Goal: Complete application form: Complete application form

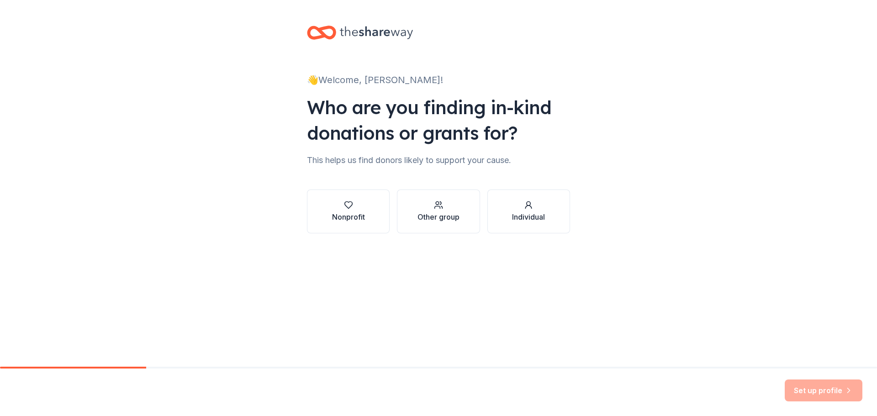
click at [516, 221] on div "Individual" at bounding box center [528, 216] width 33 height 11
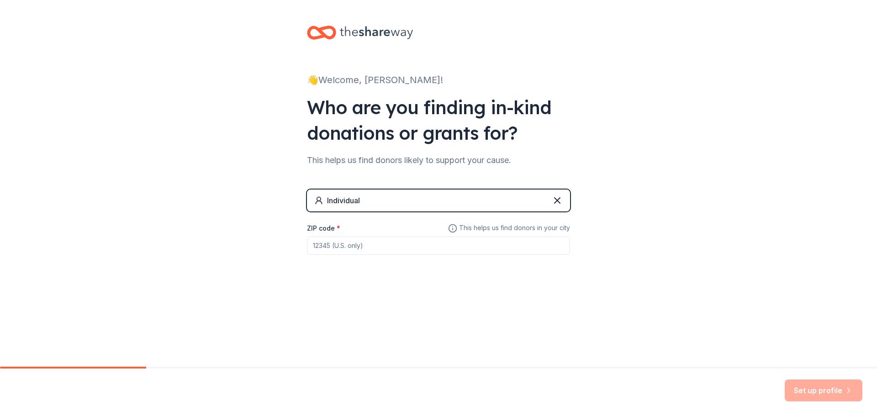
click at [436, 247] on input "ZIP code *" at bounding box center [438, 246] width 263 height 18
click at [499, 253] on input "ZIP code *" at bounding box center [438, 246] width 263 height 18
click at [471, 250] on input "ZIP code *" at bounding box center [438, 246] width 263 height 18
type input "22203"
click at [803, 386] on button "Set up profile" at bounding box center [823, 390] width 78 height 22
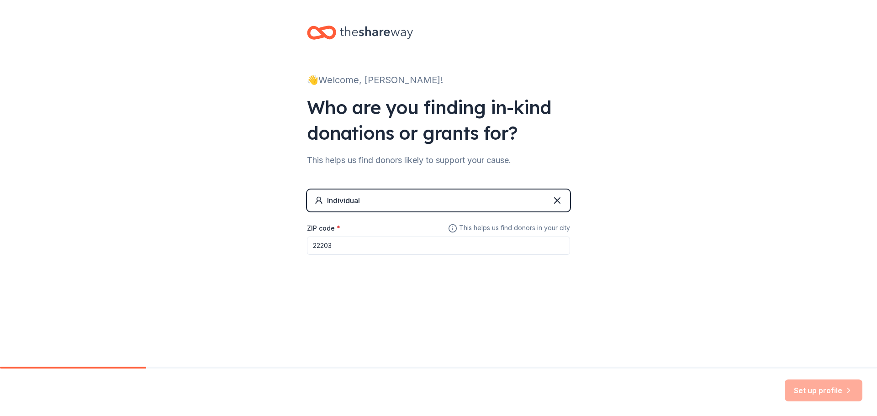
click at [385, 205] on div "Individual" at bounding box center [438, 200] width 263 height 22
click at [556, 200] on icon at bounding box center [557, 200] width 11 height 11
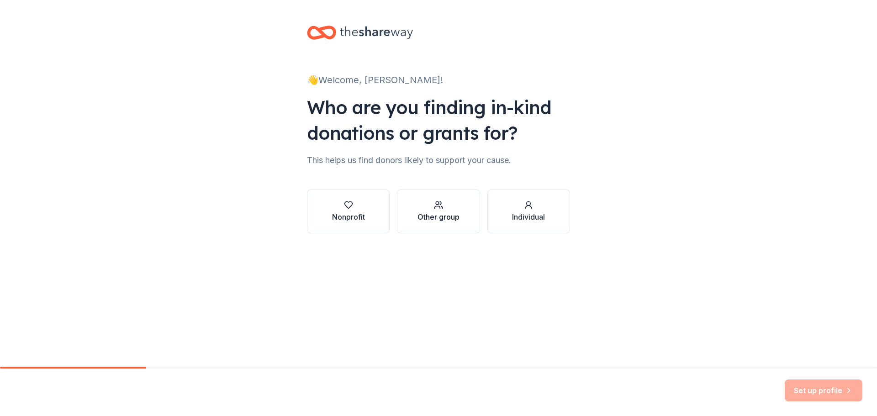
click at [446, 212] on div "Other group" at bounding box center [438, 216] width 42 height 11
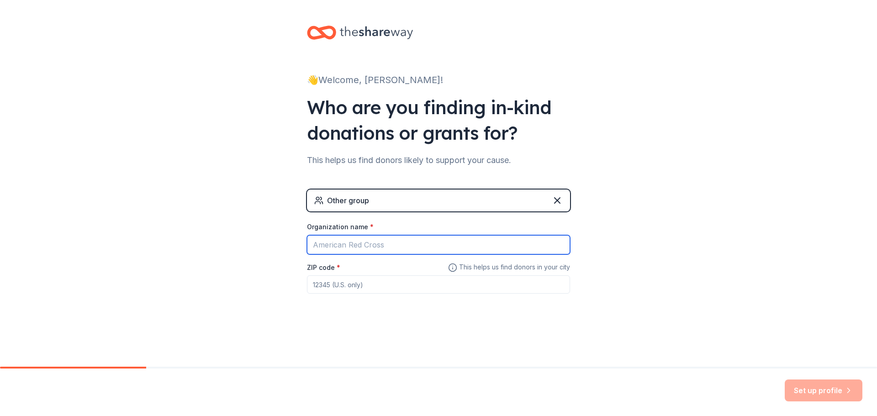
click at [406, 246] on input "Organization name *" at bounding box center [438, 244] width 263 height 19
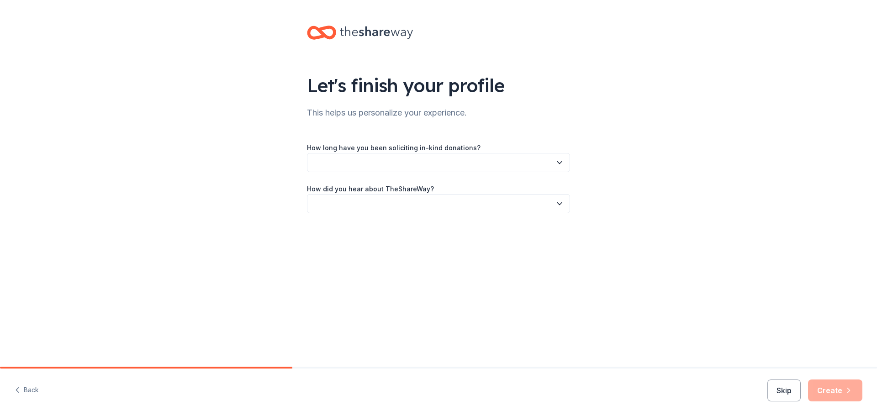
click at [417, 166] on button "button" at bounding box center [438, 162] width 263 height 19
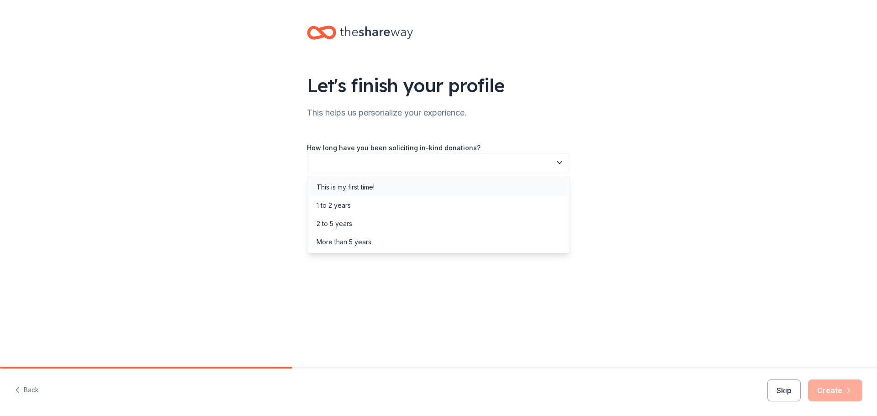
click at [387, 193] on div "This is my first time!" at bounding box center [438, 187] width 258 height 18
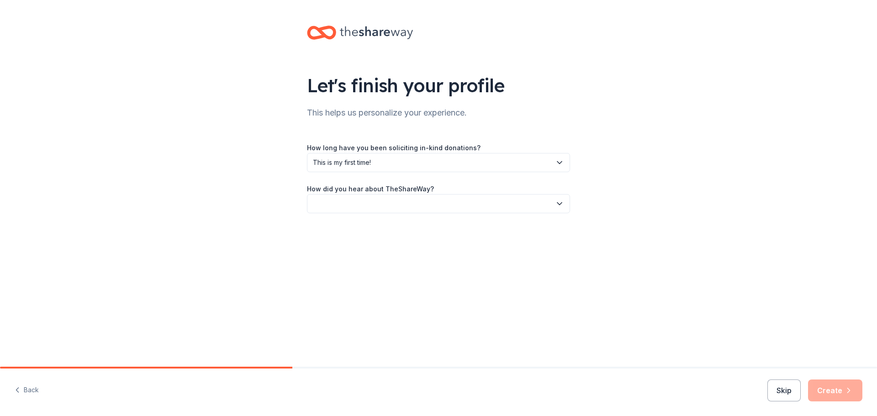
click at [384, 201] on button "button" at bounding box center [438, 203] width 263 height 19
click at [372, 243] on div "Online search" at bounding box center [438, 246] width 258 height 18
click at [828, 390] on button "Create" at bounding box center [835, 390] width 54 height 22
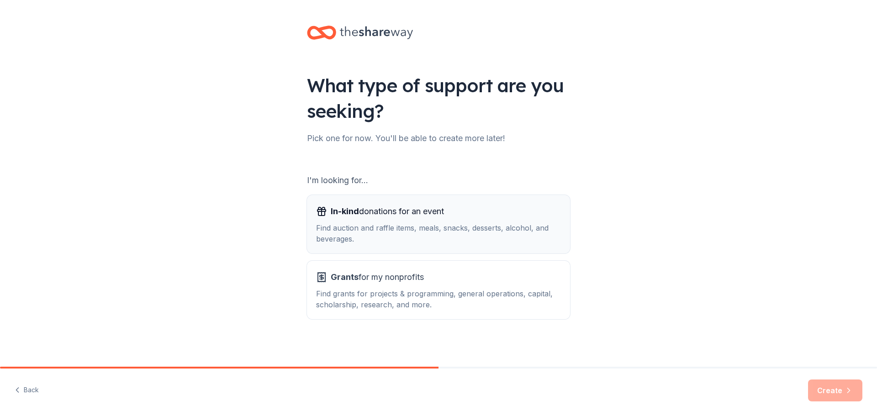
click at [424, 236] on div "Find auction and raffle items, meals, snacks, desserts, alcohol, and beverages." at bounding box center [438, 233] width 245 height 22
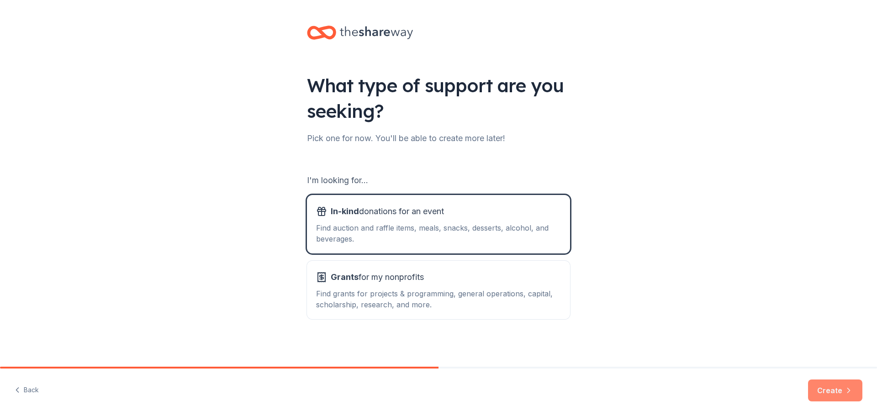
click at [835, 390] on button "Create" at bounding box center [835, 390] width 54 height 22
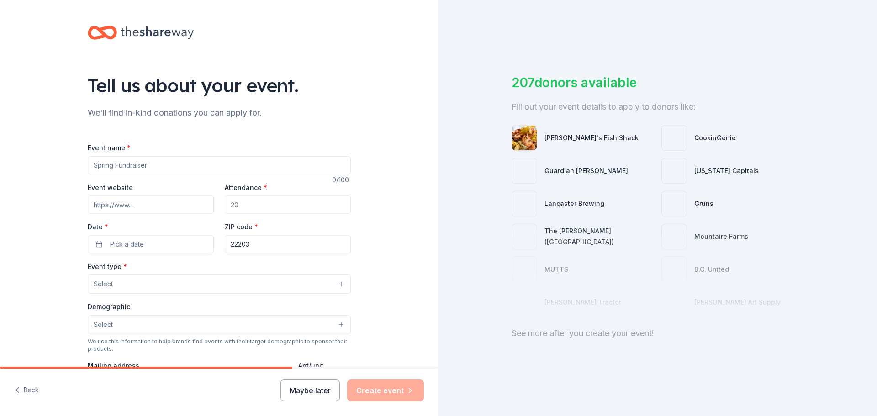
click at [256, 178] on div "Event name * 0 /100 Event website Attendance * Date * Pick a date ZIP code * 22…" at bounding box center [219, 353] width 263 height 422
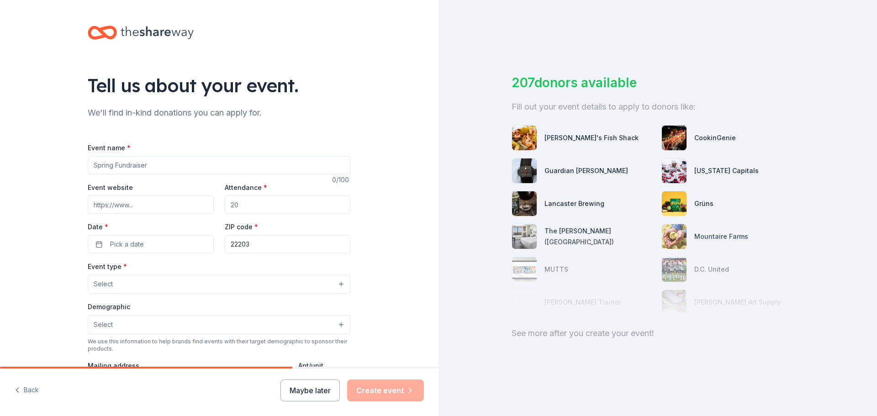
click at [260, 166] on input "Event name *" at bounding box center [219, 165] width 263 height 18
type input "The Conditioning Room: Fright Night 2025"
paste input "[URL][DOMAIN_NAME]"
type input "[URL][DOMAIN_NAME]"
click at [289, 205] on input "Attendance *" at bounding box center [288, 204] width 126 height 18
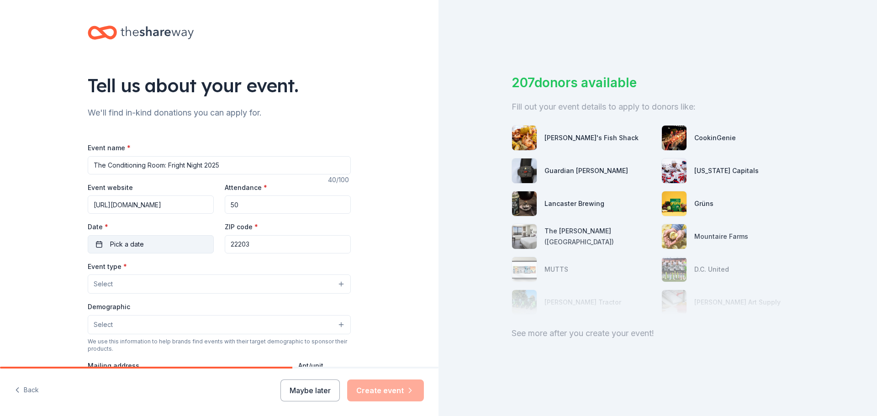
type input "50"
click at [191, 245] on button "Pick a date" at bounding box center [151, 244] width 126 height 18
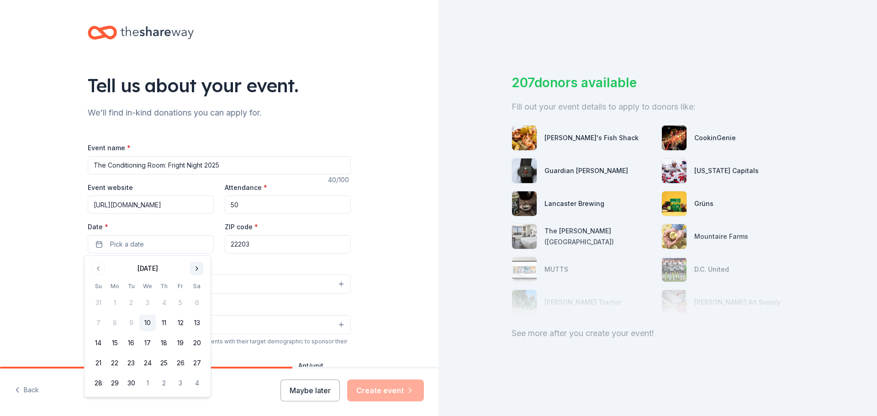
click at [195, 273] on button "Go to next month" at bounding box center [196, 268] width 13 height 13
click at [177, 359] on button "24" at bounding box center [180, 363] width 16 height 16
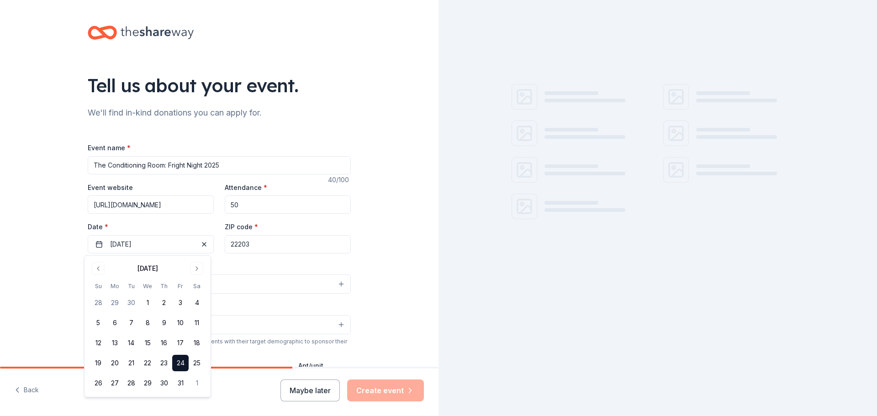
click at [321, 274] on button "Select" at bounding box center [219, 283] width 263 height 19
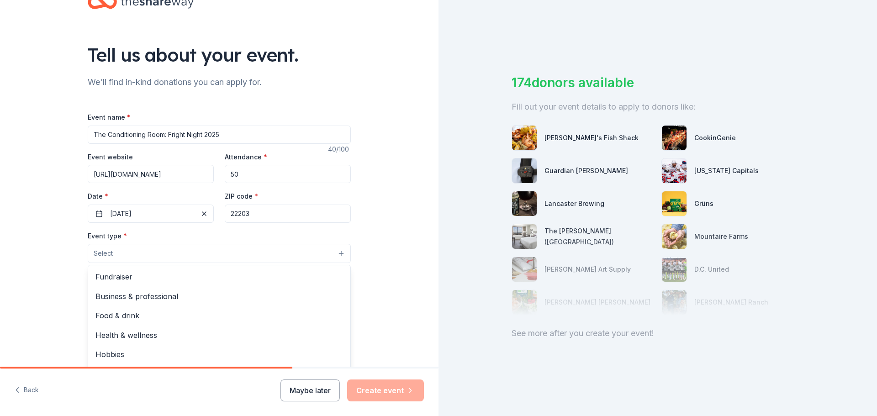
scroll to position [46, 0]
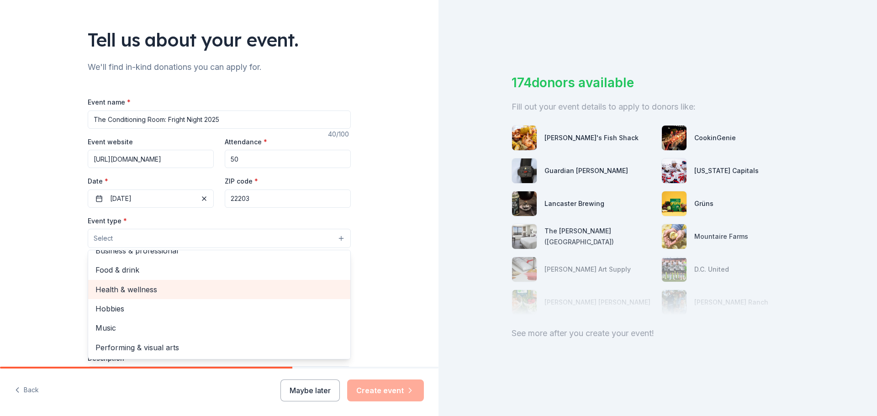
click at [203, 290] on span "Health & wellness" at bounding box center [218, 290] width 247 height 12
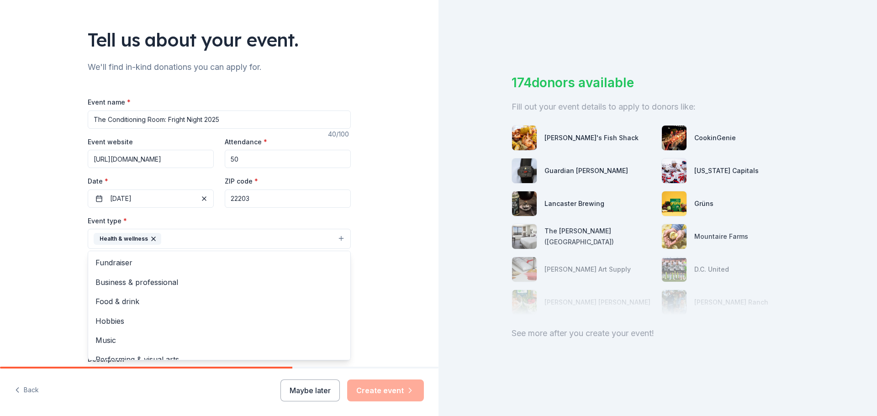
click at [391, 283] on div "Tell us about your event. We'll find in-kind donations you can apply for. Event…" at bounding box center [219, 258] width 438 height 609
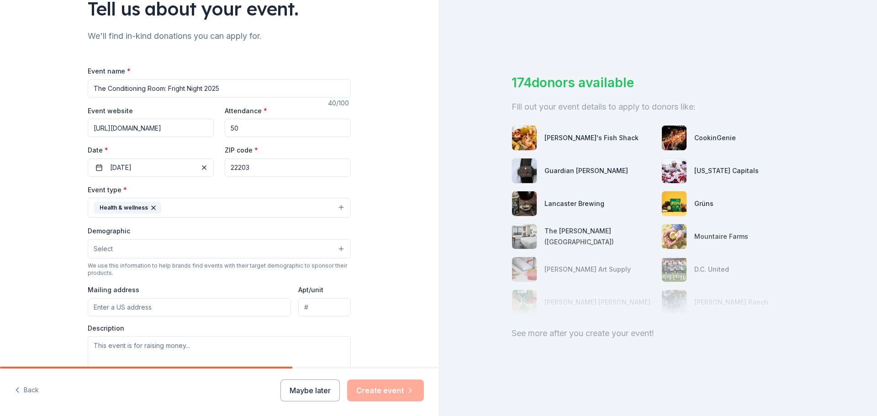
scroll to position [91, 0]
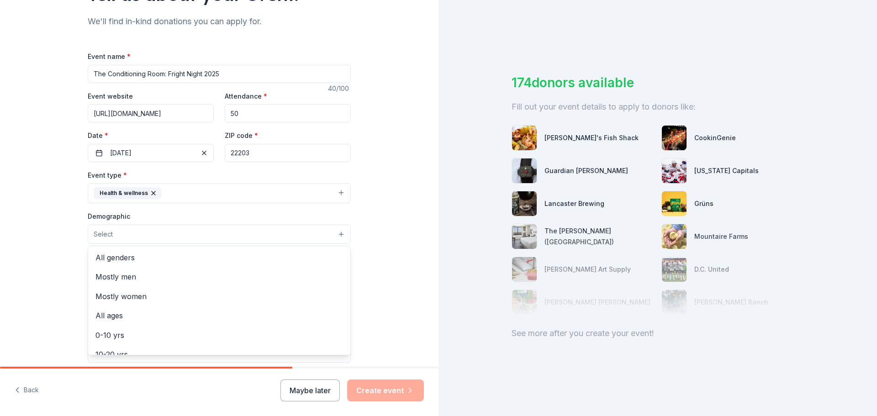
click at [199, 232] on button "Select" at bounding box center [219, 234] width 263 height 19
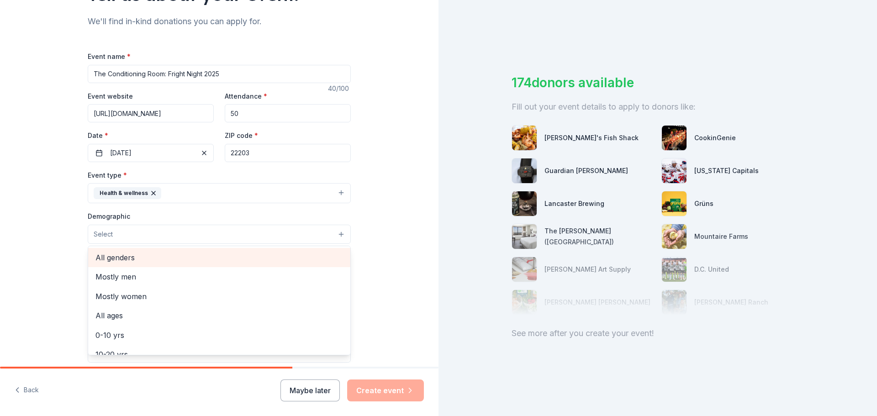
click at [182, 259] on span "All genders" at bounding box center [218, 258] width 247 height 12
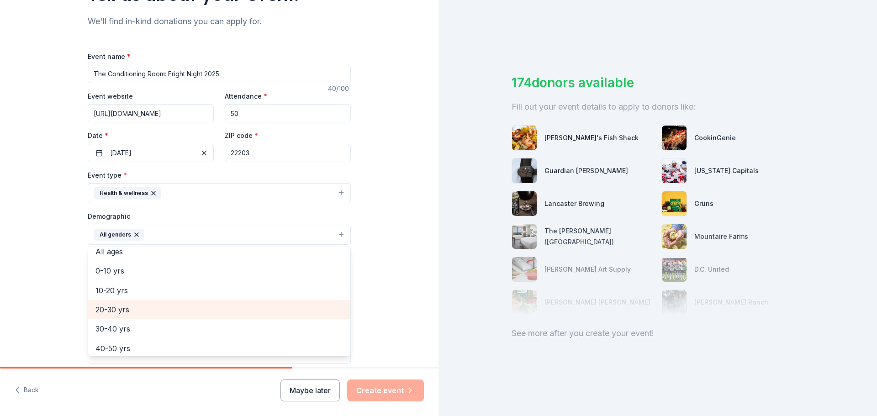
scroll to position [0, 0]
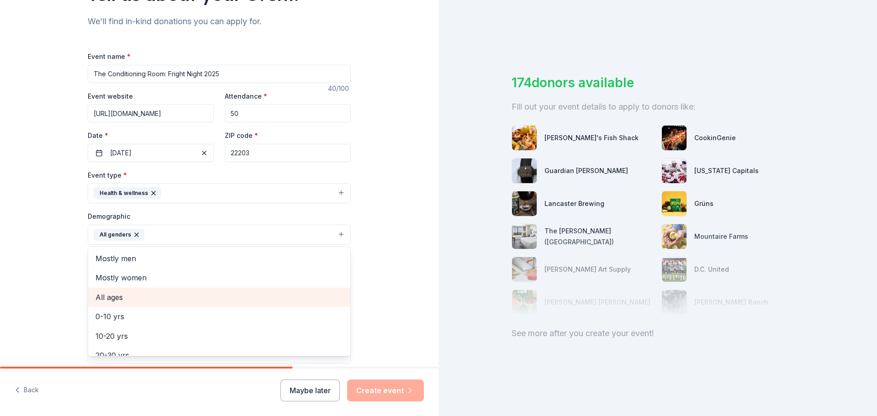
click at [165, 302] on span "All ages" at bounding box center [218, 297] width 247 height 12
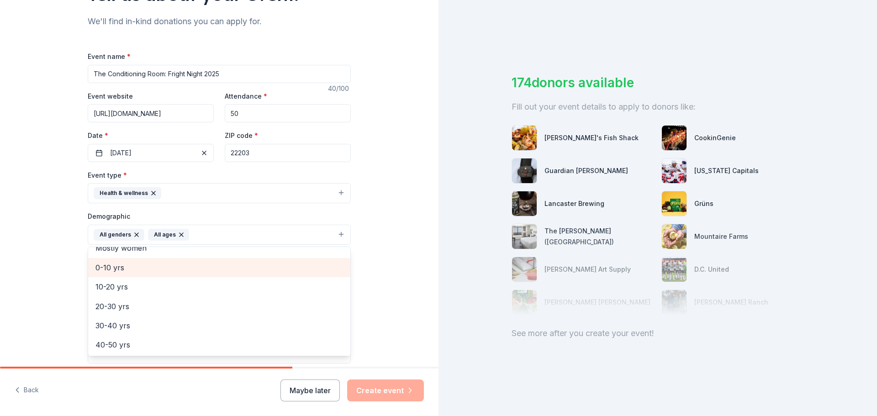
scroll to position [46, 0]
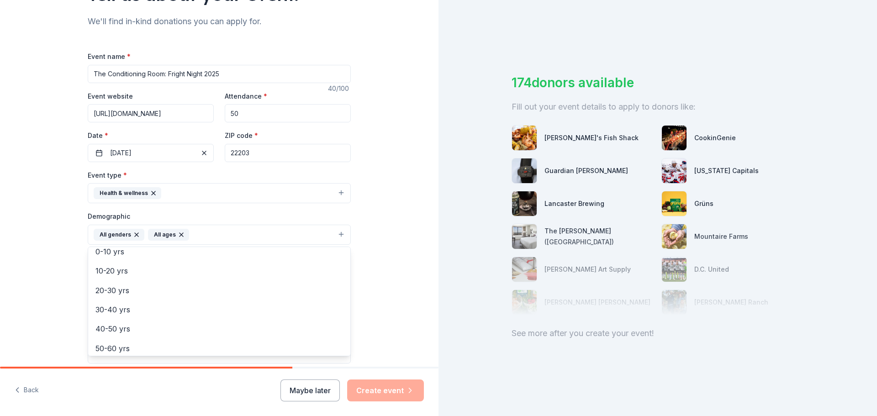
click at [178, 237] on icon "button" at bounding box center [181, 234] width 7 height 7
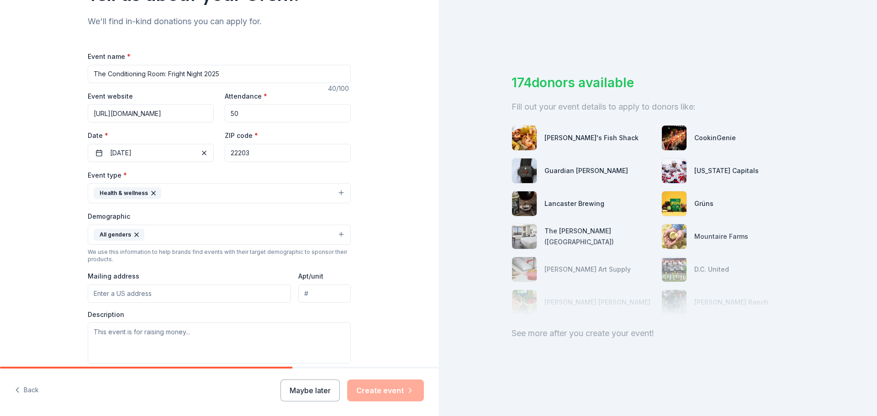
click at [173, 237] on button "All genders" at bounding box center [219, 235] width 263 height 20
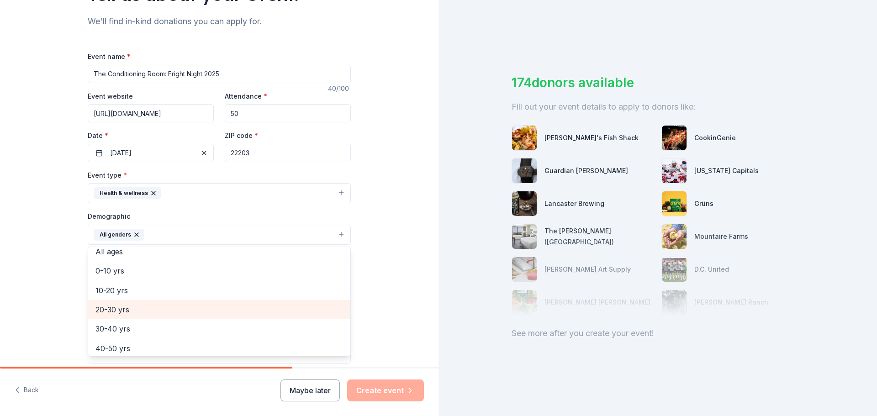
click at [137, 309] on span "20-30 yrs" at bounding box center [218, 310] width 247 height 12
click at [137, 317] on div "30-40 yrs" at bounding box center [219, 309] width 262 height 19
click at [137, 312] on span "40-50 yrs" at bounding box center [218, 310] width 247 height 12
click at [138, 316] on div "50-60 yrs" at bounding box center [219, 309] width 262 height 19
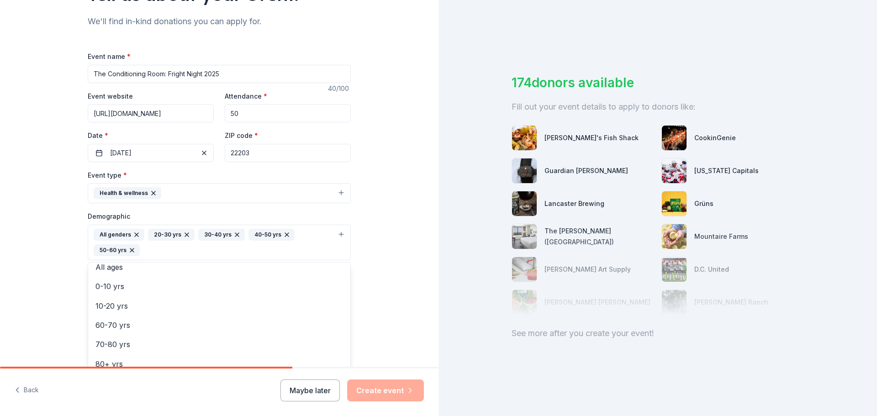
click at [399, 263] on div "Tell us about your event. We'll find in-kind donations you can apply for. Event…" at bounding box center [219, 221] width 438 height 625
click at [225, 309] on input "Mailing address" at bounding box center [189, 309] width 203 height 18
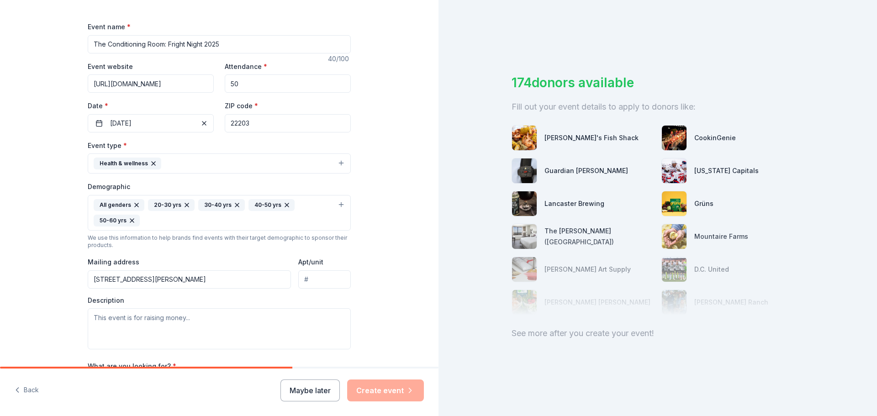
scroll to position [137, 0]
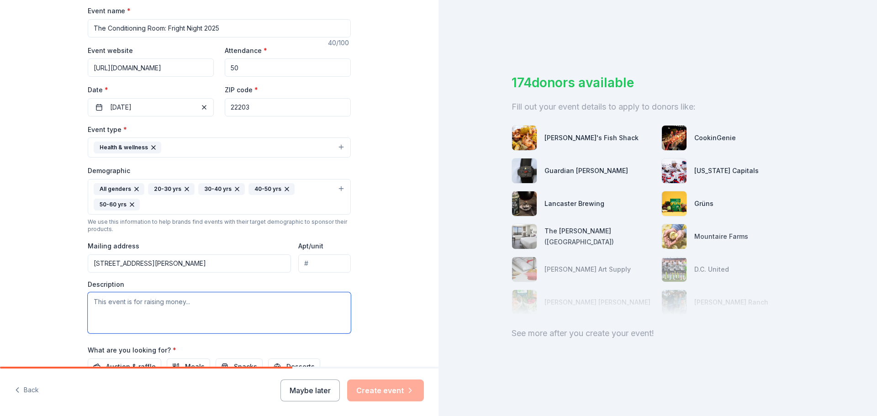
click at [199, 310] on textarea at bounding box center [219, 312] width 263 height 41
click at [218, 261] on input "700 N Randolph St APT #1213" at bounding box center [189, 263] width 203 height 18
click at [219, 258] on input "700 N Randolph St APT #1213" at bounding box center [189, 263] width 203 height 18
type input "[STREET_ADDRESS][PERSON_NAME]"
click at [200, 296] on textarea at bounding box center [219, 312] width 263 height 41
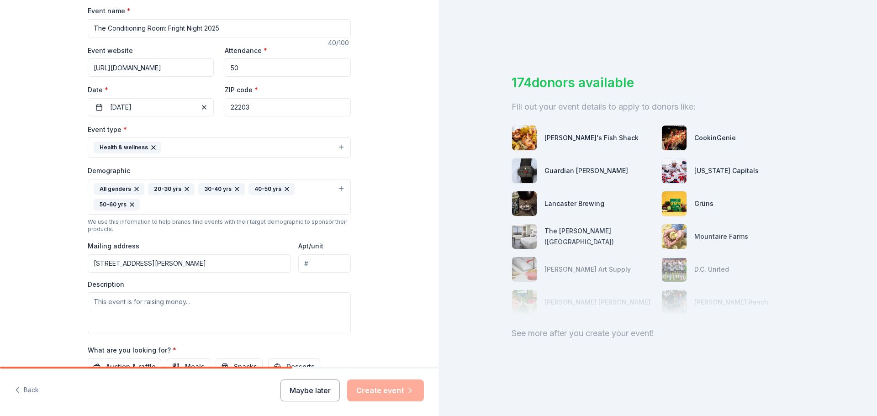
click at [349, 265] on div "Tell us about your event. We'll find in-kind donations you can apply for. Event…" at bounding box center [219, 175] width 292 height 625
click at [302, 258] on input "Apt/unit" at bounding box center [324, 263] width 53 height 18
type input "Apt 1213"
click at [185, 302] on textarea at bounding box center [219, 312] width 263 height 41
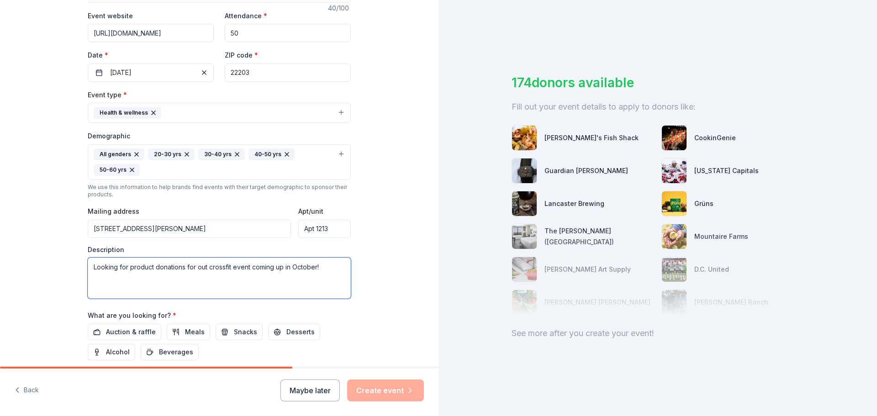
scroll to position [228, 0]
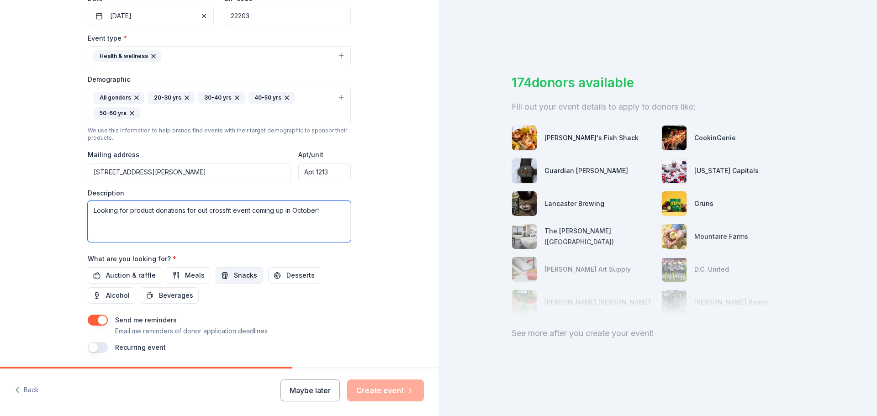
type textarea "Looking for product donations for out crossfit event coming up in October!"
click at [237, 277] on span "Snacks" at bounding box center [245, 275] width 23 height 11
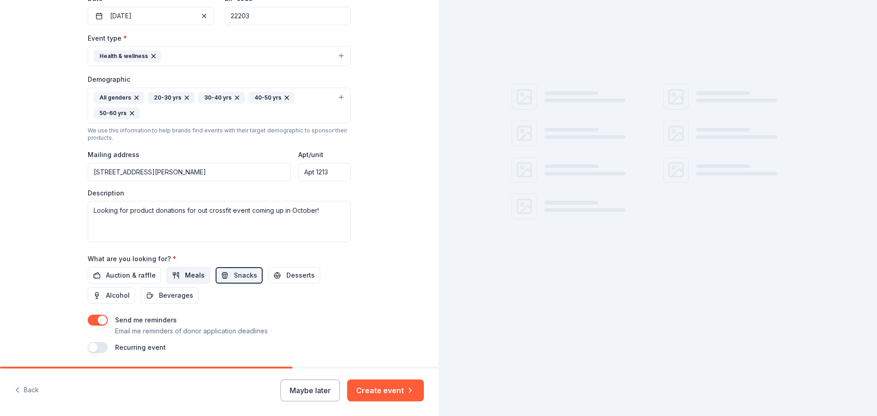
click at [194, 279] on span "Meals" at bounding box center [195, 275] width 20 height 11
click at [163, 295] on span "Beverages" at bounding box center [176, 295] width 34 height 11
click at [128, 292] on button "Alcohol" at bounding box center [111, 295] width 47 height 16
click at [134, 278] on span "Auction & raffle" at bounding box center [131, 275] width 50 height 11
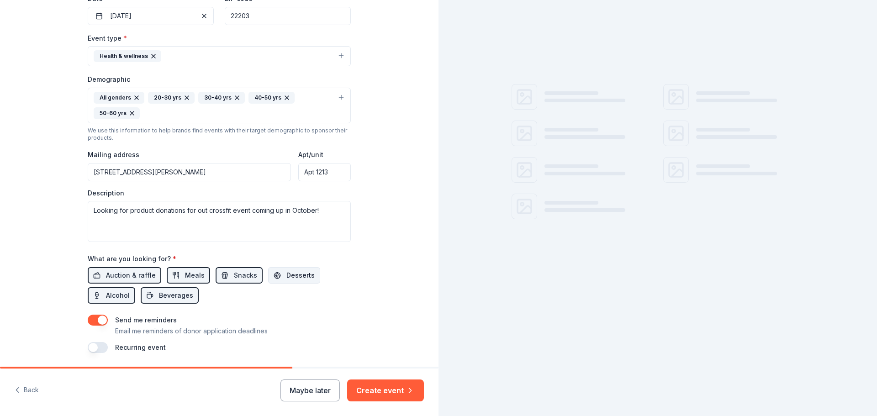
click at [270, 272] on button "Desserts" at bounding box center [294, 275] width 52 height 16
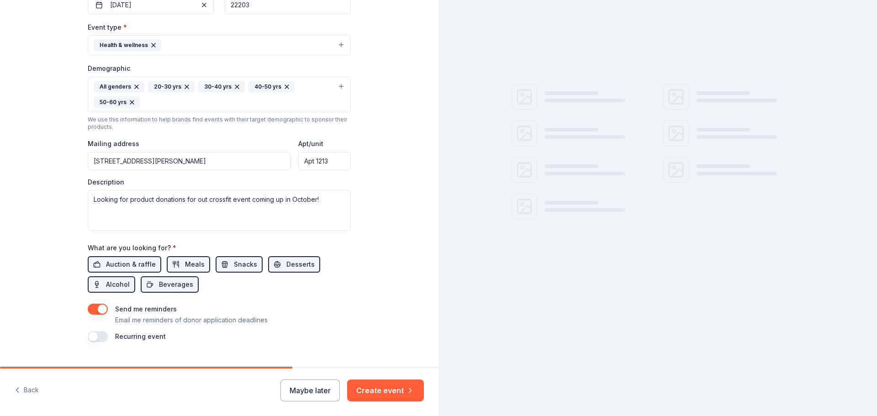
scroll to position [258, 0]
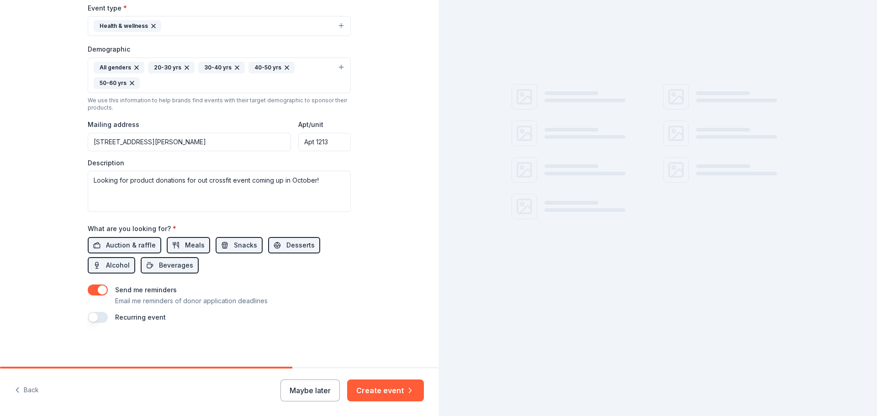
click at [367, 388] on button "Create event" at bounding box center [385, 390] width 77 height 22
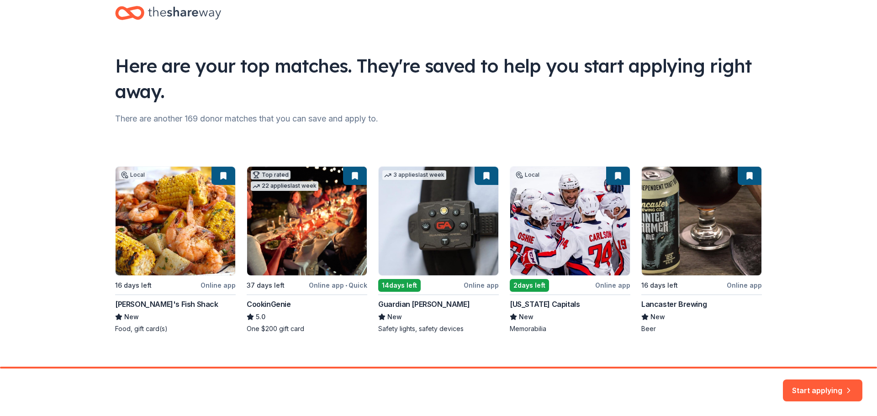
scroll to position [30, 0]
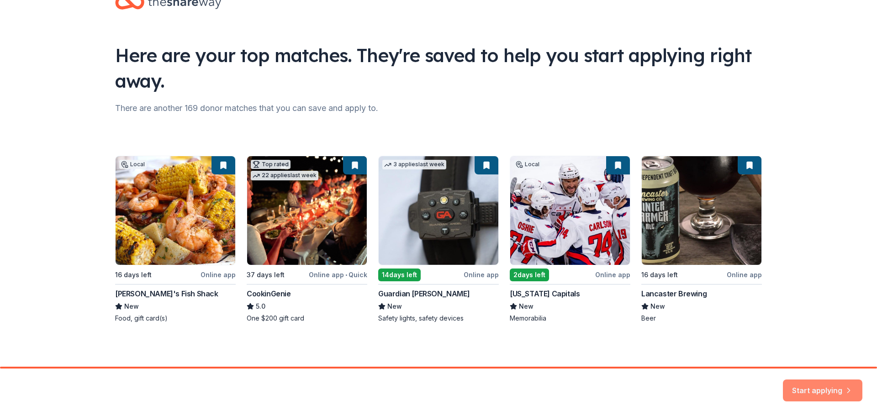
click at [835, 393] on button "Start applying" at bounding box center [822, 385] width 79 height 22
click at [793, 384] on div "Start applying" at bounding box center [822, 390] width 79 height 22
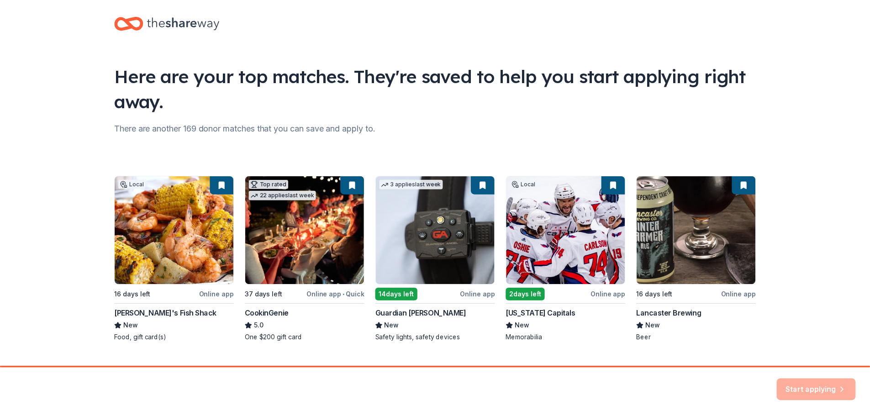
scroll to position [0, 0]
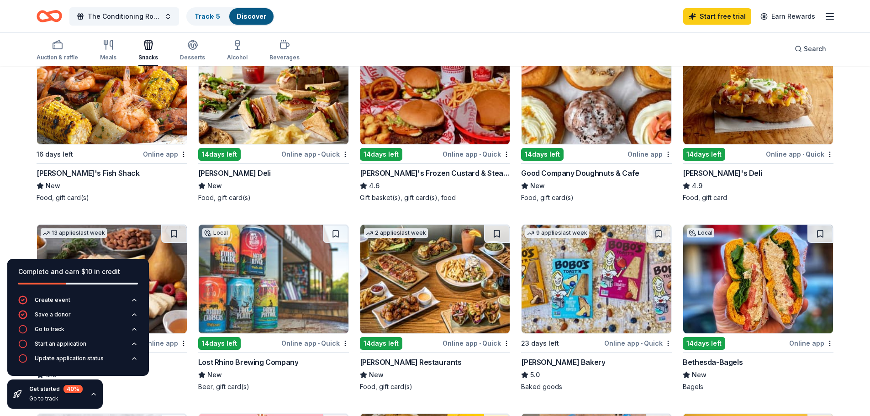
scroll to position [183, 0]
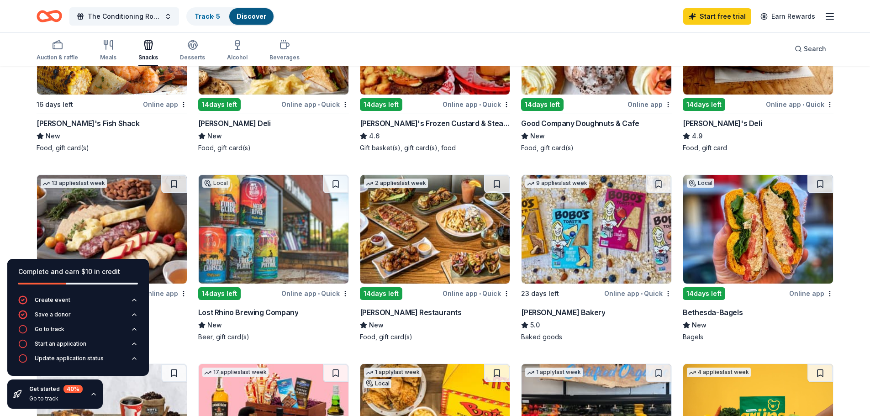
click at [601, 251] on img at bounding box center [596, 229] width 150 height 109
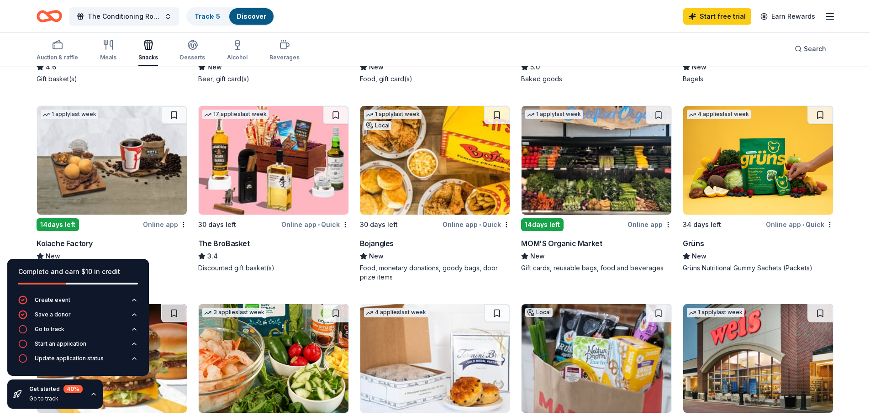
scroll to position [457, 0]
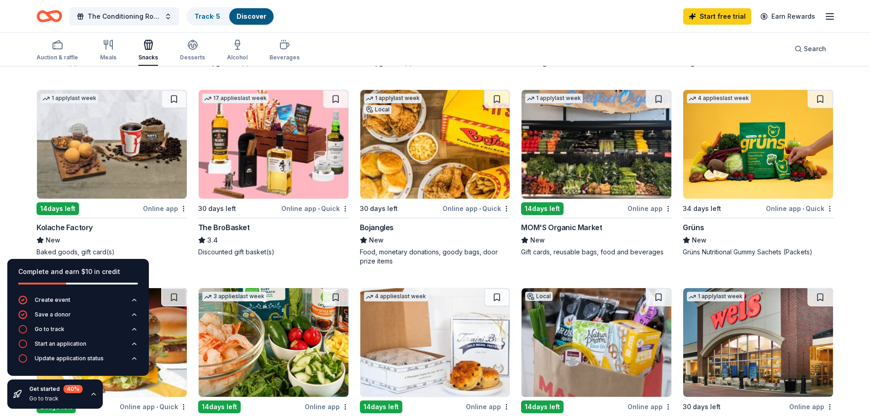
click at [757, 144] on img at bounding box center [758, 144] width 150 height 109
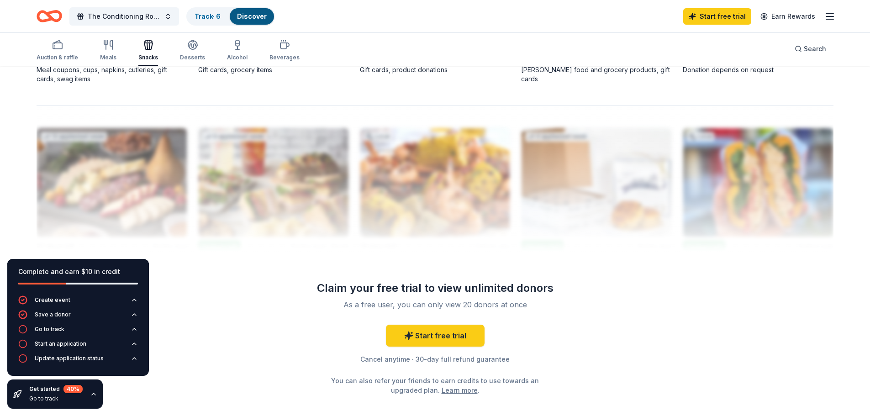
scroll to position [868, 0]
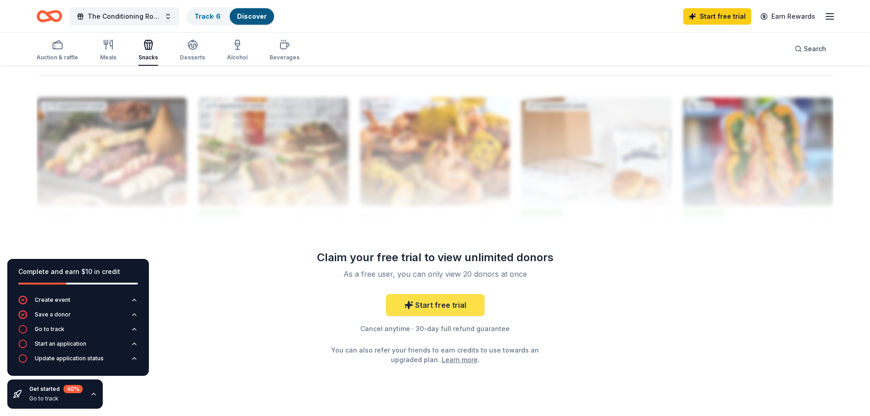
click at [444, 304] on link "Start free trial" at bounding box center [435, 305] width 99 height 22
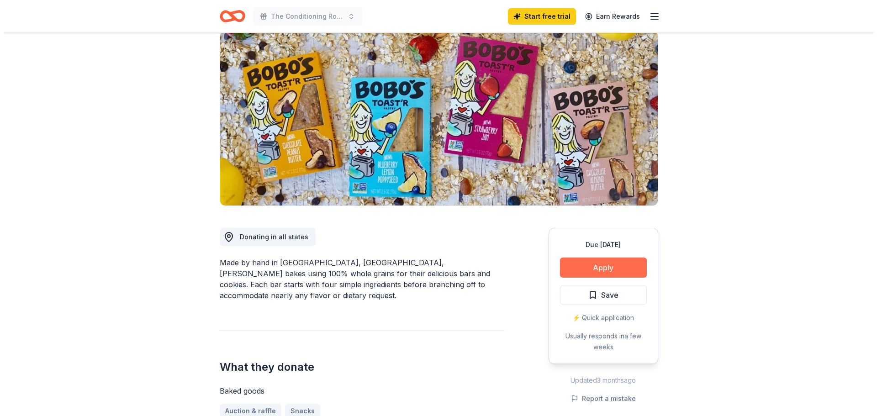
scroll to position [91, 0]
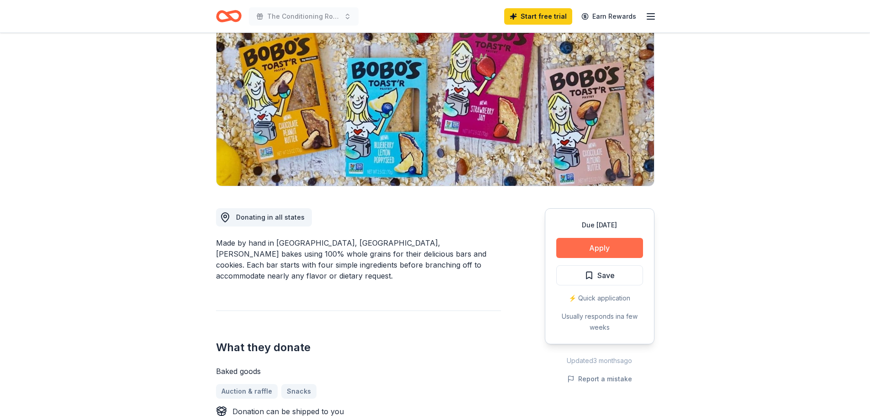
click at [616, 252] on button "Apply" at bounding box center [599, 248] width 87 height 20
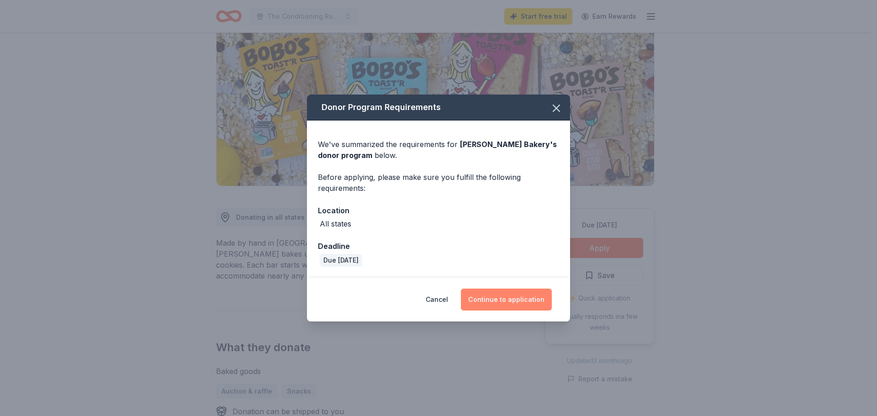
click at [509, 300] on button "Continue to application" at bounding box center [506, 300] width 91 height 22
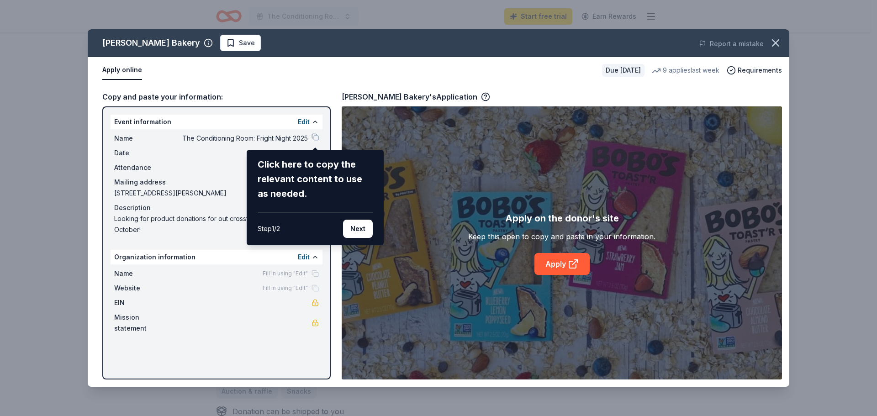
click at [361, 238] on div "Click here to copy the relevant content to use as needed. Step 1 / 2 Next" at bounding box center [315, 197] width 137 height 95
click at [362, 225] on button "Next" at bounding box center [358, 229] width 30 height 18
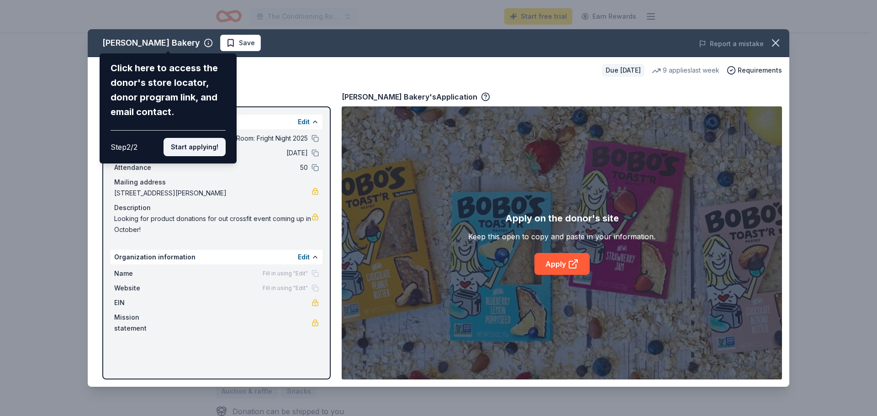
click at [197, 143] on button "Start applying!" at bounding box center [194, 147] width 62 height 18
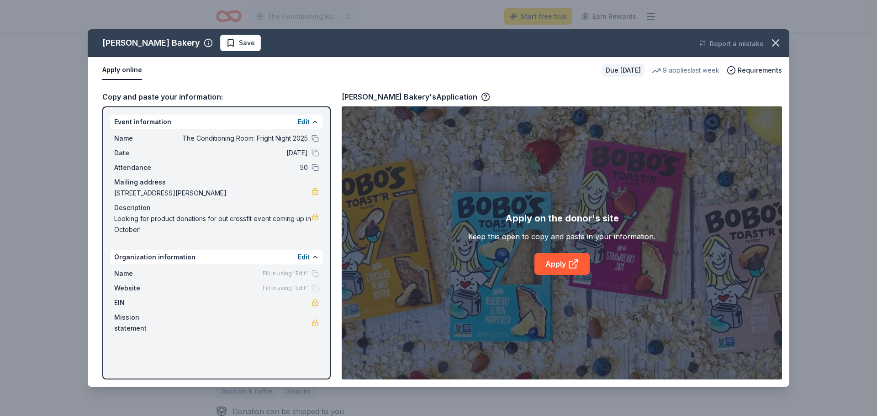
click at [542, 258] on div "Bobo's Bakery Save Report a mistake Apply online Due in 23 days 9 applies last …" at bounding box center [438, 208] width 701 height 358
click at [552, 262] on div "Bobo's Bakery Save Report a mistake Apply online Due in 23 days 9 applies last …" at bounding box center [438, 208] width 701 height 358
click at [555, 265] on div "Bobo's Bakery Save Report a mistake Apply online Due in 23 days 9 applies last …" at bounding box center [438, 208] width 701 height 358
click at [548, 265] on div "Bobo's Bakery Save Report a mistake Apply online Due in 23 days 9 applies last …" at bounding box center [438, 208] width 701 height 358
click at [285, 232] on span "Looking for product donations for out crossfit event coming up in October!" at bounding box center [212, 224] width 197 height 22
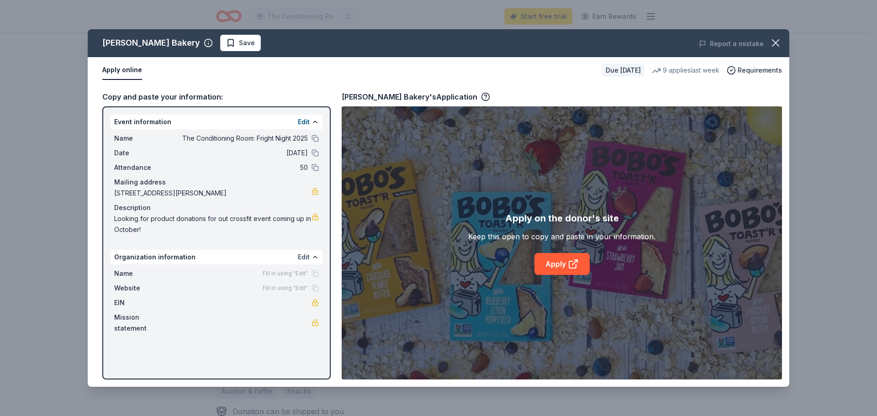
click at [303, 257] on button "Edit" at bounding box center [304, 257] width 12 height 11
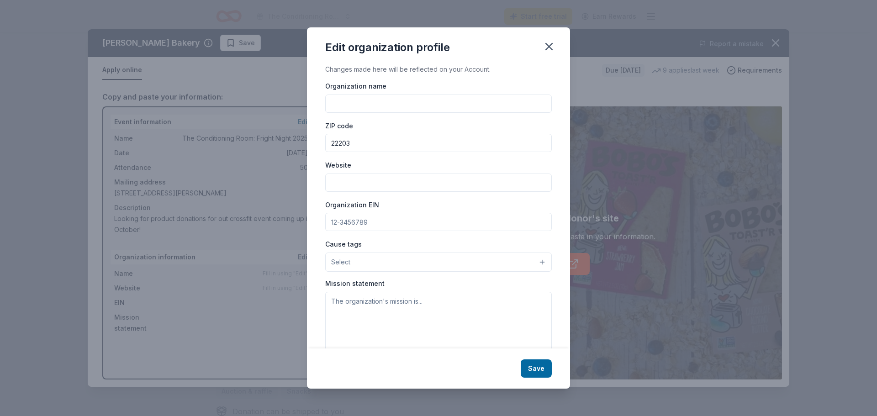
click at [303, 257] on div "Edit organization profile Changes made here will be reflected on your Account. …" at bounding box center [438, 208] width 877 height 416
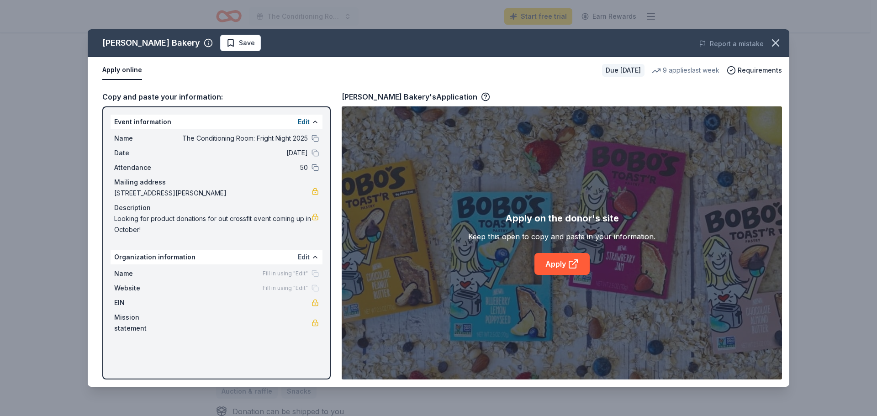
click at [303, 261] on button "Edit" at bounding box center [304, 257] width 12 height 11
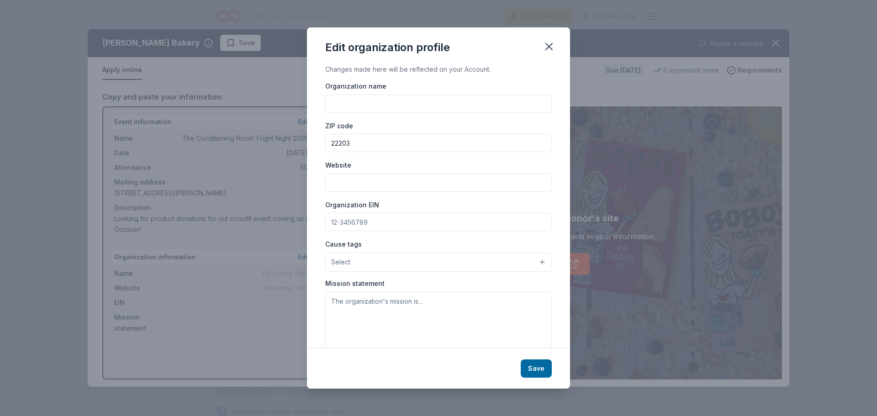
click at [388, 106] on input "Organization name" at bounding box center [438, 104] width 226 height 18
type input "The Conditioning Room"
click at [358, 182] on input "Website" at bounding box center [438, 183] width 226 height 18
paste input "[URL][DOMAIN_NAME]"
type input "[URL][DOMAIN_NAME]"
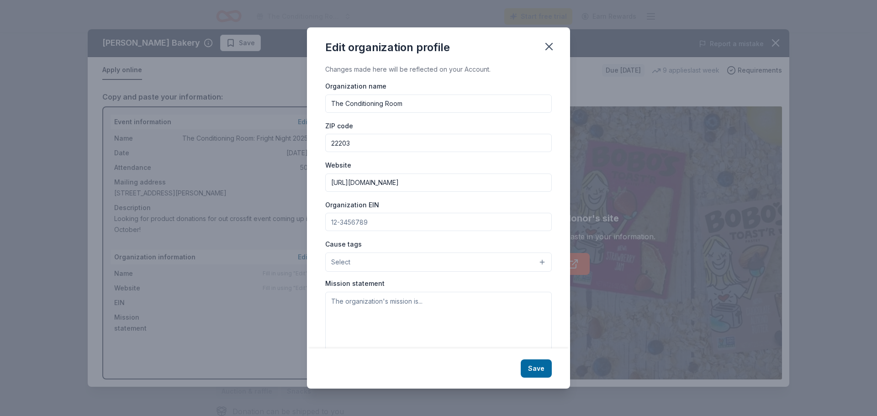
click at [382, 261] on button "Select" at bounding box center [438, 262] width 226 height 19
click at [383, 262] on button "Select" at bounding box center [438, 262] width 226 height 19
click at [538, 368] on button "Save" at bounding box center [536, 368] width 31 height 18
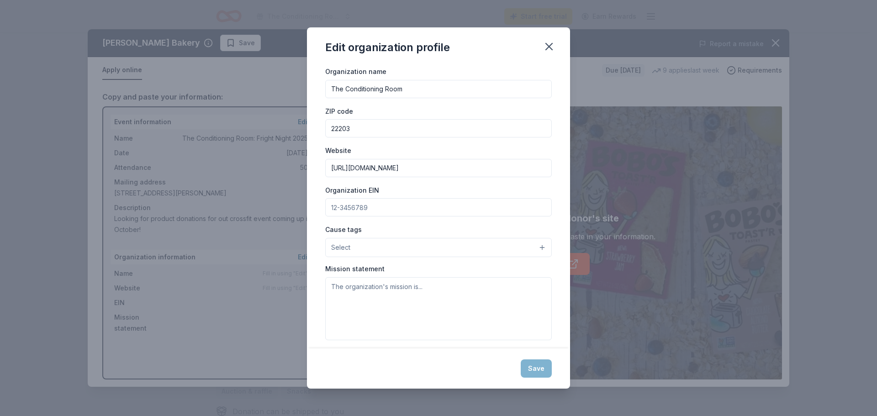
scroll to position [21, 0]
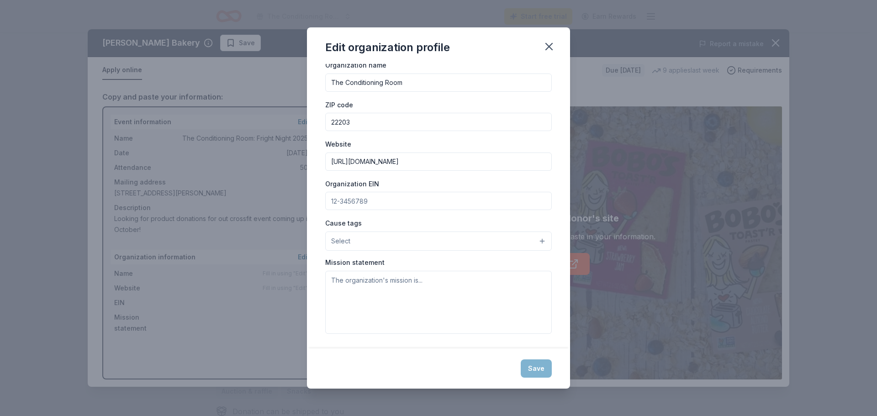
click at [535, 367] on div "Save" at bounding box center [438, 368] width 263 height 40
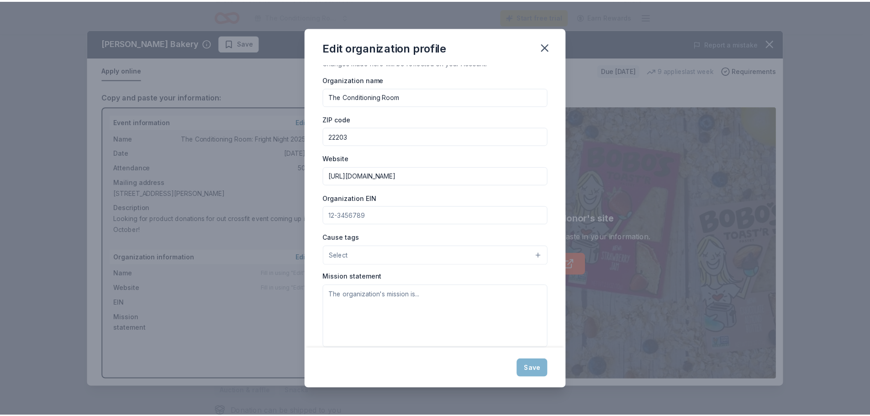
scroll to position [0, 0]
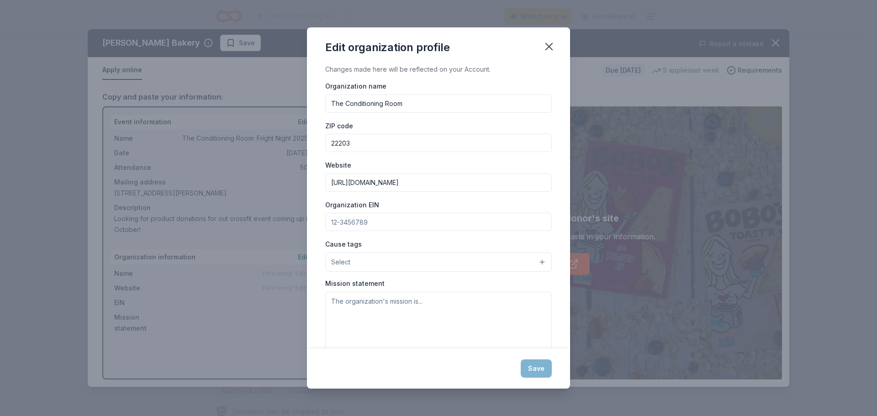
click at [583, 229] on div "Edit organization profile Changes made here will be reflected on your Account. …" at bounding box center [438, 208] width 877 height 416
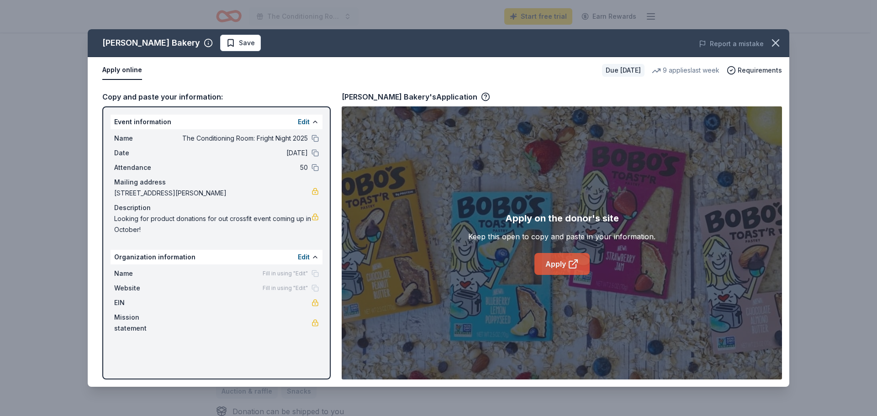
click at [558, 268] on link "Apply" at bounding box center [561, 264] width 55 height 22
click at [777, 41] on icon "button" at bounding box center [775, 43] width 13 height 13
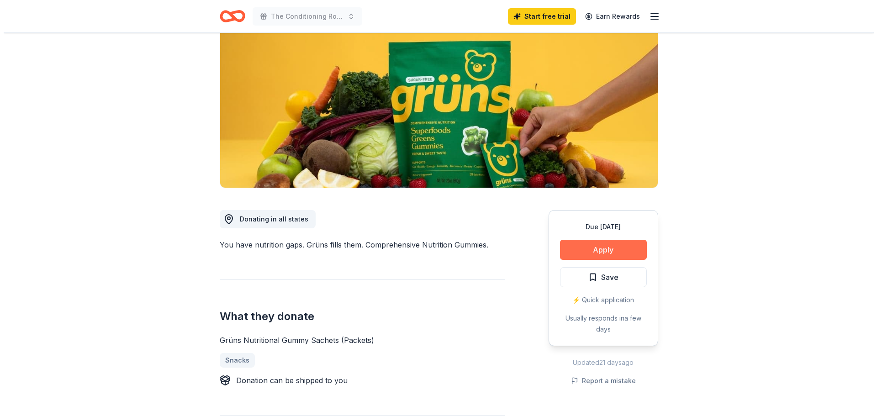
scroll to position [91, 0]
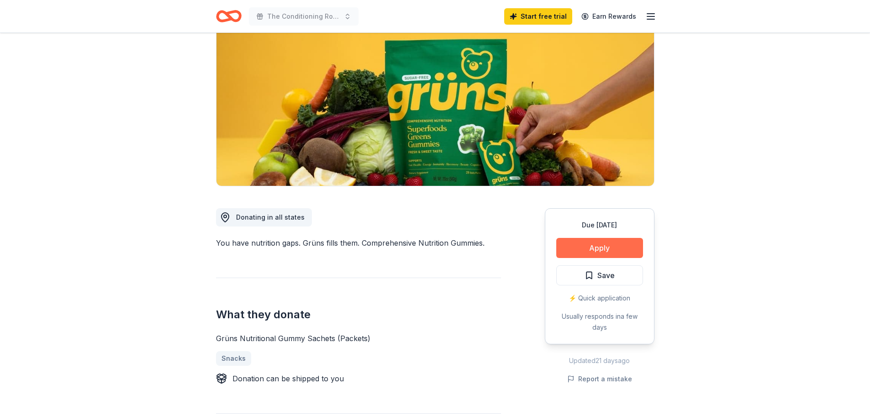
click at [595, 248] on button "Apply" at bounding box center [599, 248] width 87 height 20
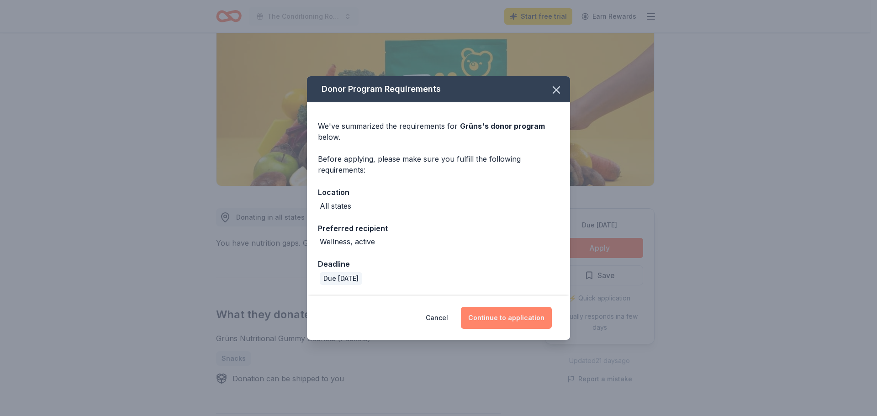
click at [498, 314] on button "Continue to application" at bounding box center [506, 318] width 91 height 22
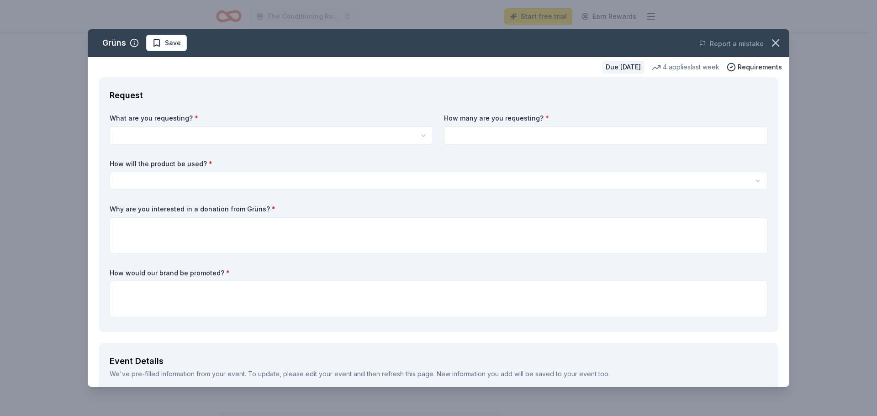
click at [232, 135] on html "The Conditioning Room: Fright Night 2025 Start free trial Earn Rewards Due [DAT…" at bounding box center [438, 117] width 877 height 416
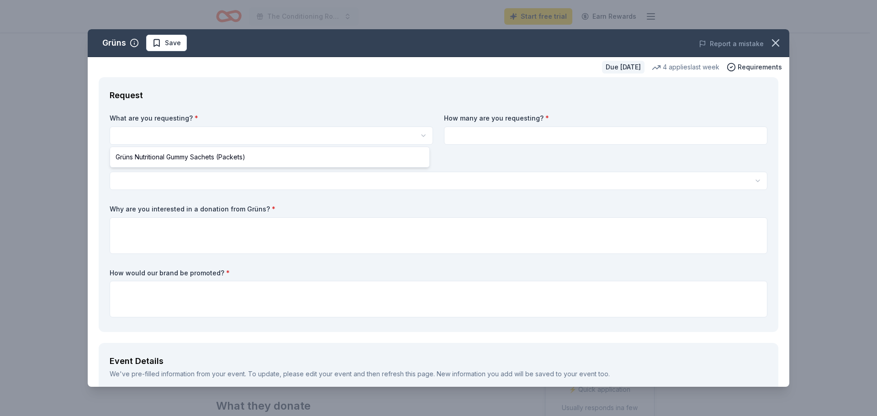
select select "Grüns Nutritional Gummy Sachets (Packets)"
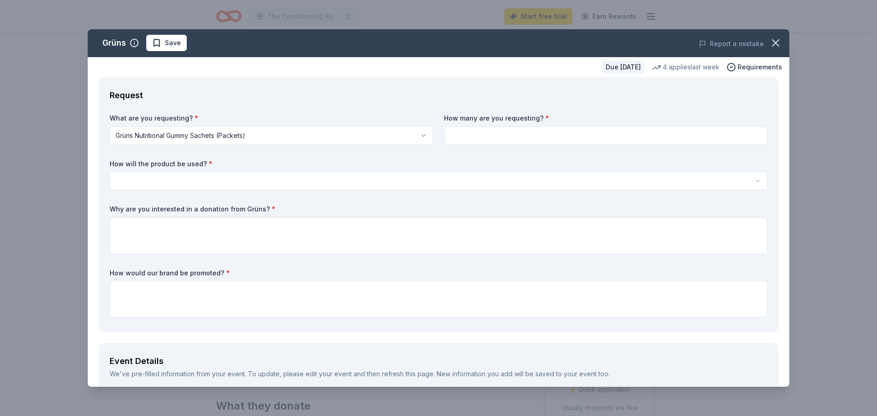
click at [501, 133] on input at bounding box center [605, 135] width 323 height 18
type input "3"
type input "40"
click at [333, 174] on html "The Conditioning Room: Fright Night 2025 Start free trial Earn Rewards Due [DAT…" at bounding box center [438, 208] width 877 height 416
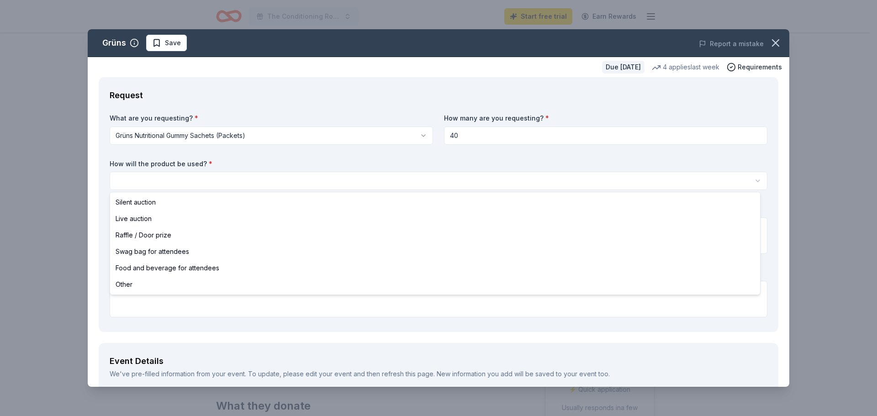
select select "swagBag"
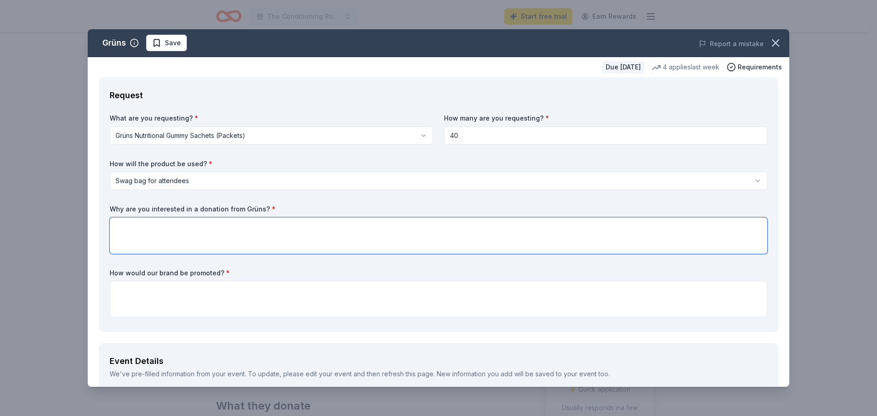
click at [211, 233] on textarea at bounding box center [439, 235] width 658 height 37
type textarea "z"
type textarea "Looking to have product donations for a upcoming crossfit compeititon!"
click at [196, 294] on textarea at bounding box center [439, 299] width 658 height 37
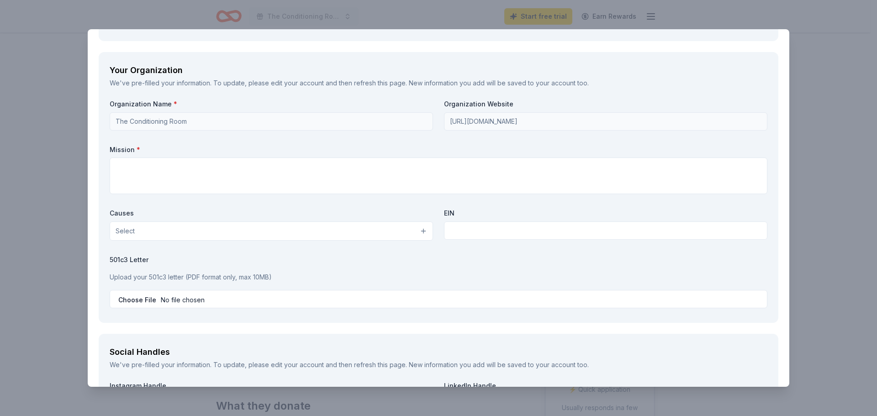
scroll to position [868, 0]
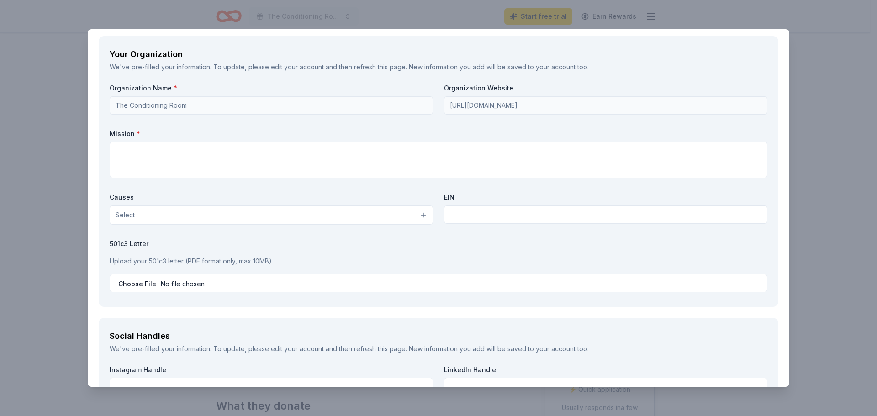
type textarea "Goodie bags for athletes!"
click at [190, 153] on textarea at bounding box center [439, 160] width 658 height 37
paste textarea "At TCR you will find a community rooted in support, encouragement, and positivi…"
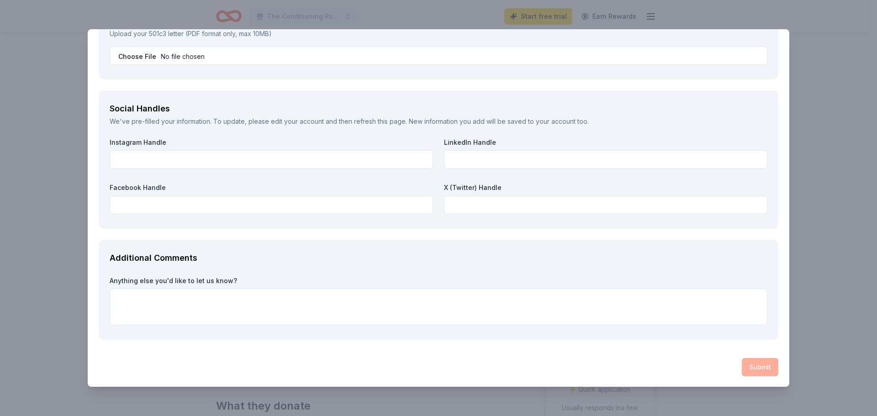
scroll to position [1095, 0]
type textarea "At TCR you will find a community rooted in support, encouragement, and positivi…"
click at [652, 336] on div "Additional Comments Anything else you'd like to let us know?" at bounding box center [438, 289] width 679 height 100
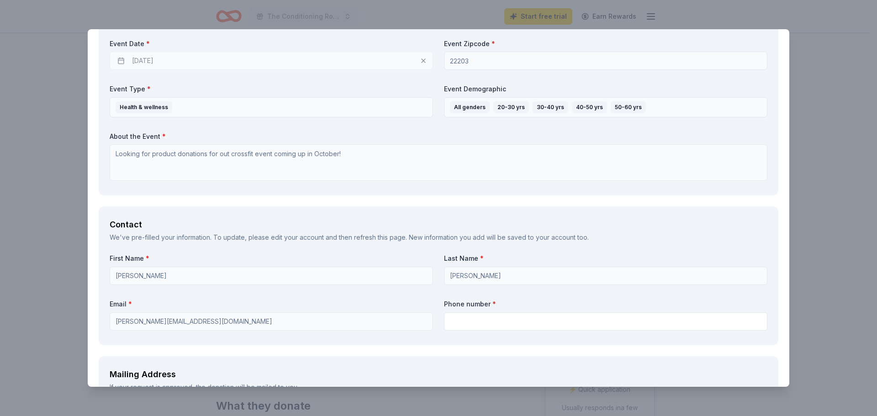
scroll to position [456, 0]
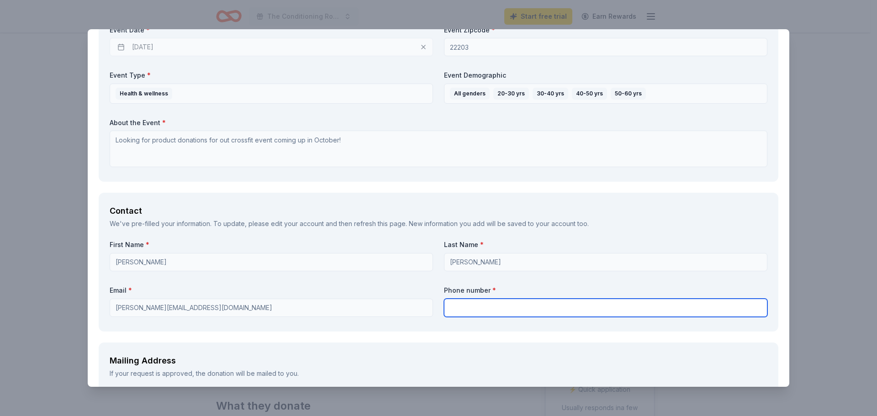
click at [470, 308] on input "text" at bounding box center [605, 308] width 323 height 18
type input "5713694117"
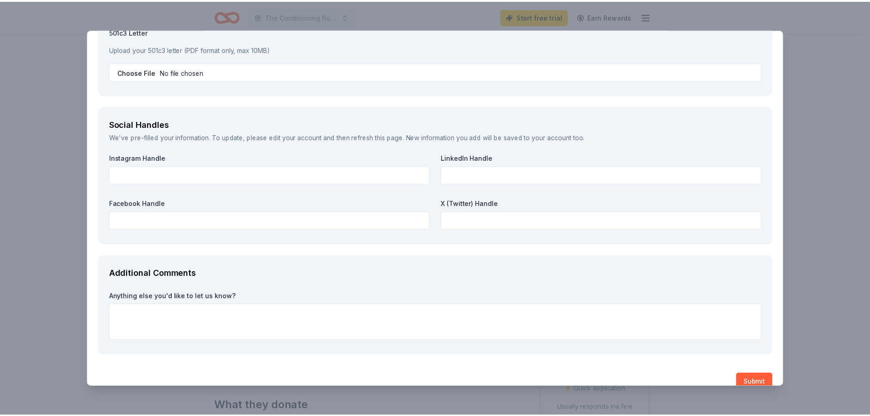
scroll to position [1095, 0]
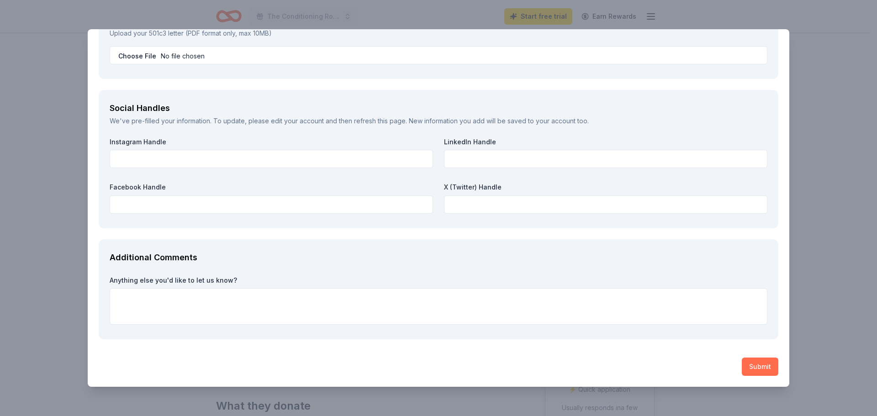
click at [757, 371] on button "Submit" at bounding box center [760, 367] width 37 height 18
